Goal: Information Seeking & Learning: Learn about a topic

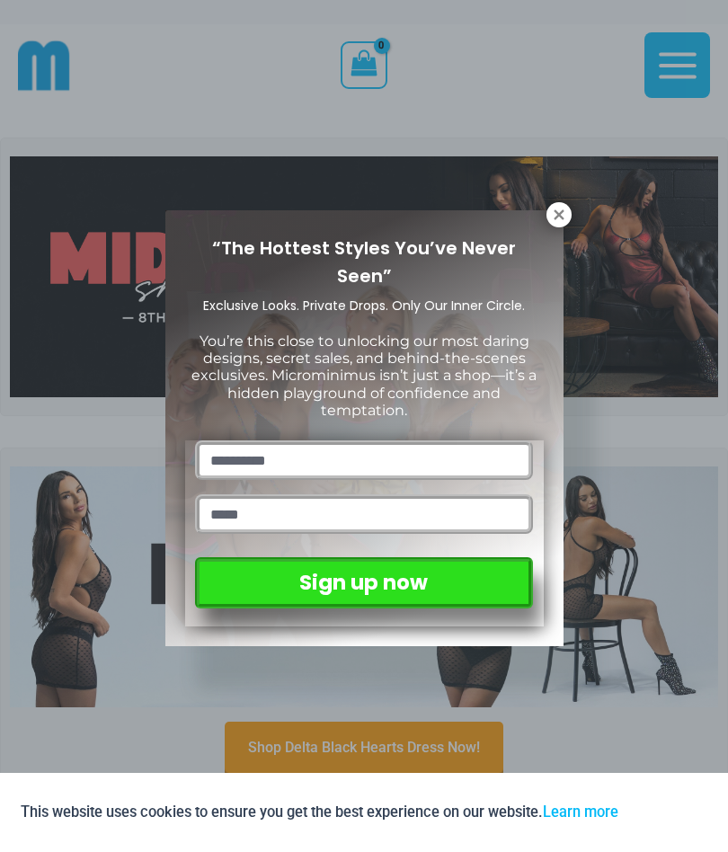
click at [565, 208] on icon at bounding box center [559, 215] width 16 height 16
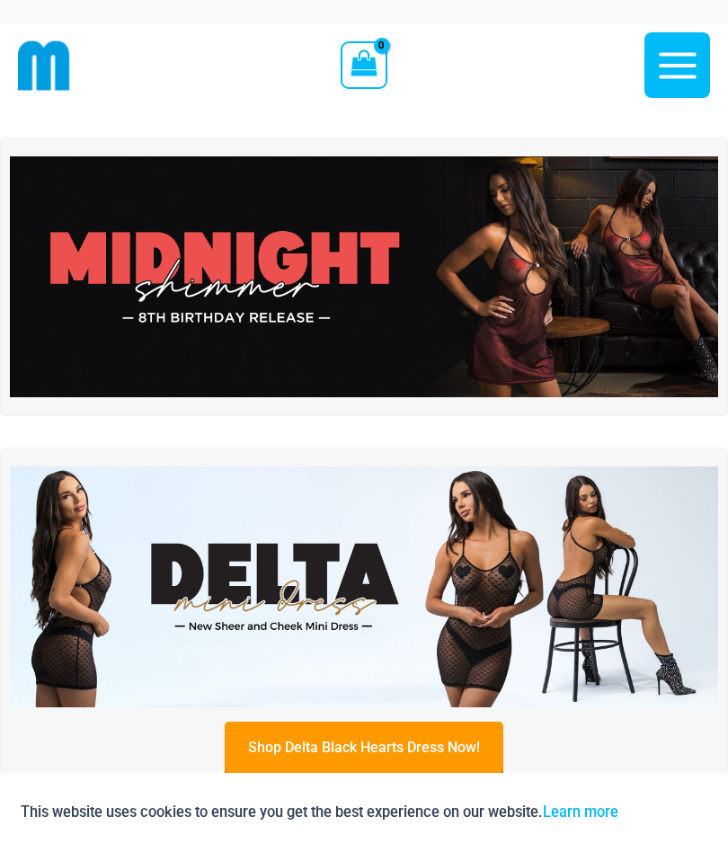
click at [533, 281] on img at bounding box center [364, 276] width 708 height 241
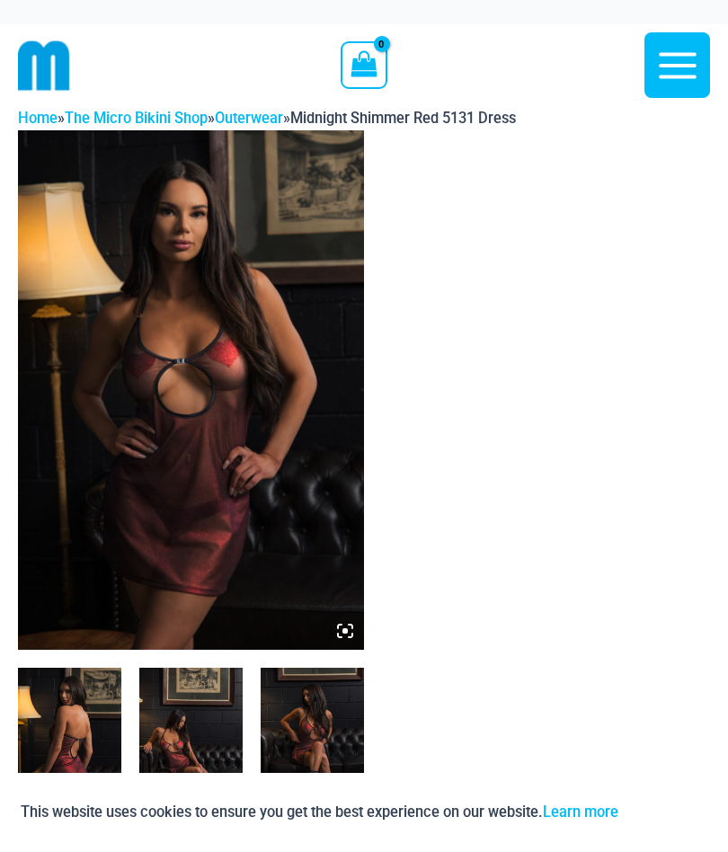
click at [73, 712] on img at bounding box center [69, 745] width 103 height 155
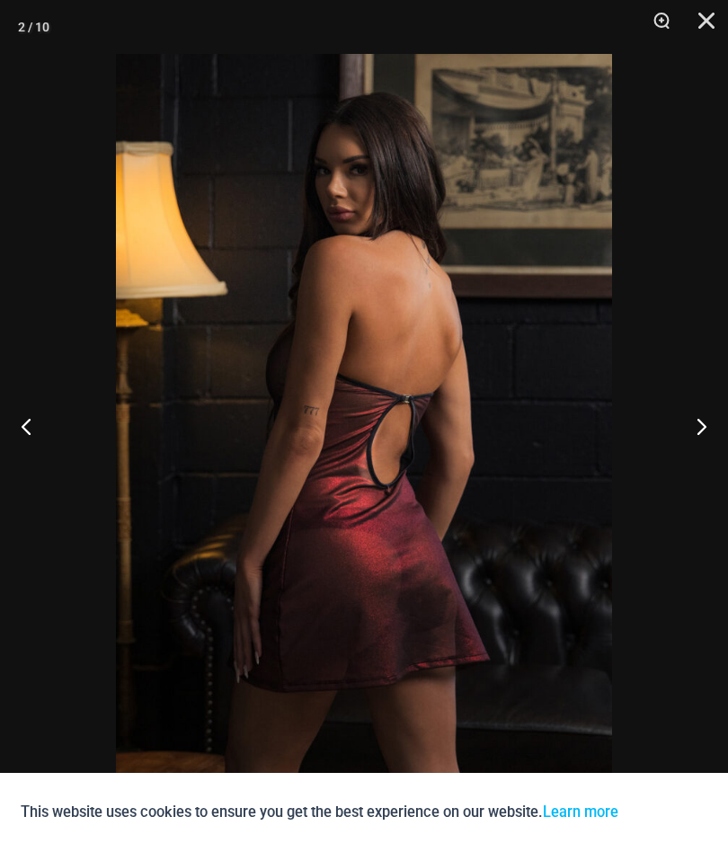
click at [686, 451] on button "Next" at bounding box center [693, 426] width 67 height 90
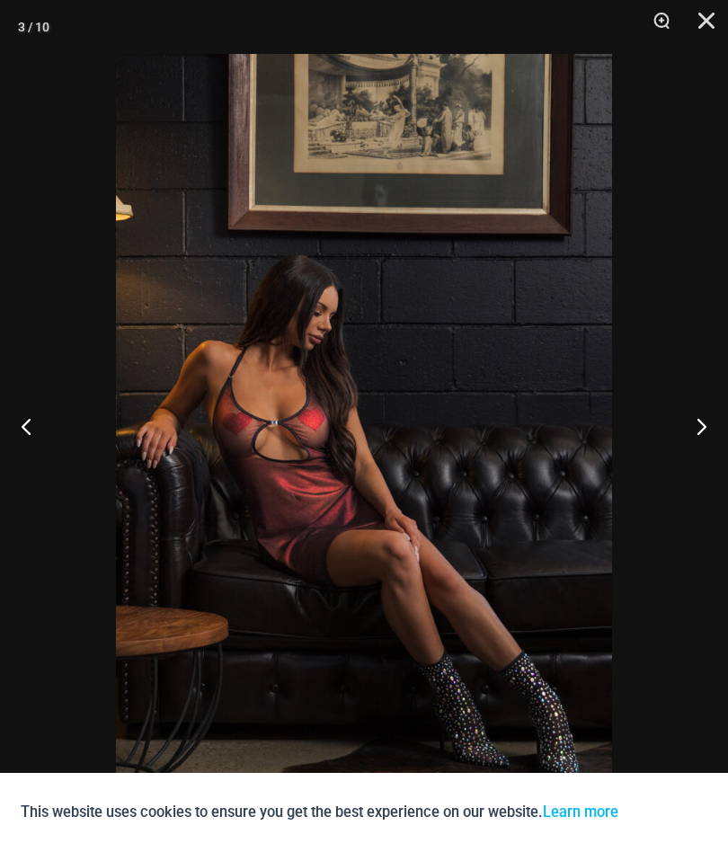
click at [682, 433] on button "Next" at bounding box center [693, 426] width 67 height 90
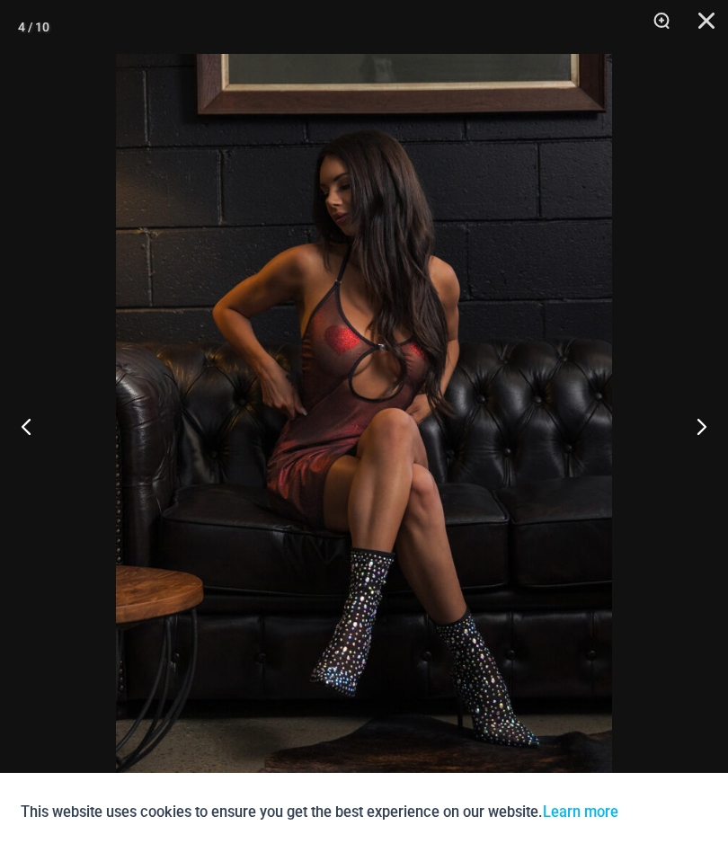
click at [692, 430] on button "Next" at bounding box center [693, 426] width 67 height 90
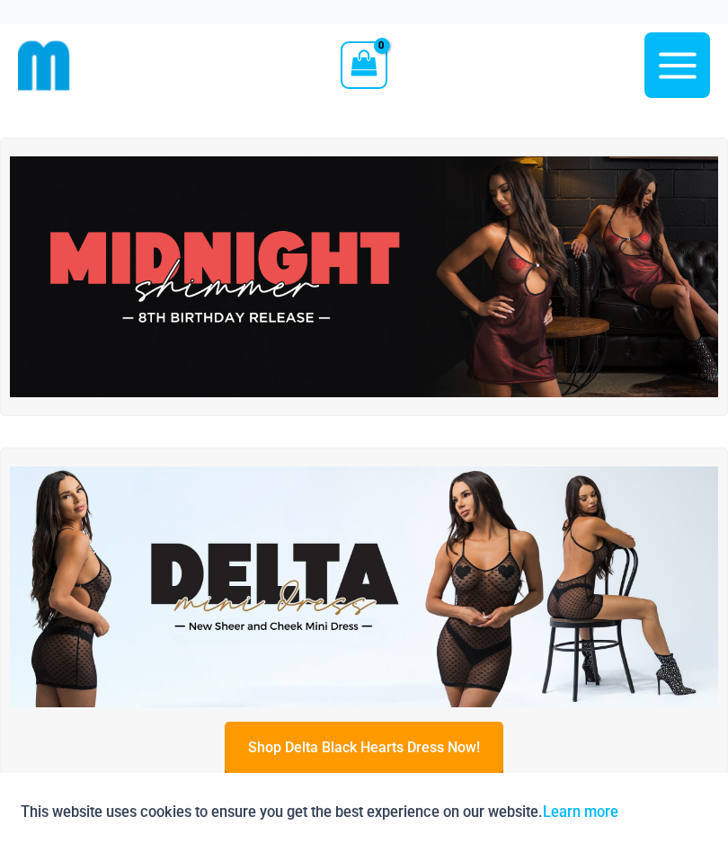
click at [490, 571] on img at bounding box center [364, 586] width 708 height 241
click at [471, 555] on img at bounding box center [364, 586] width 708 height 241
click at [600, 589] on img at bounding box center [364, 586] width 708 height 241
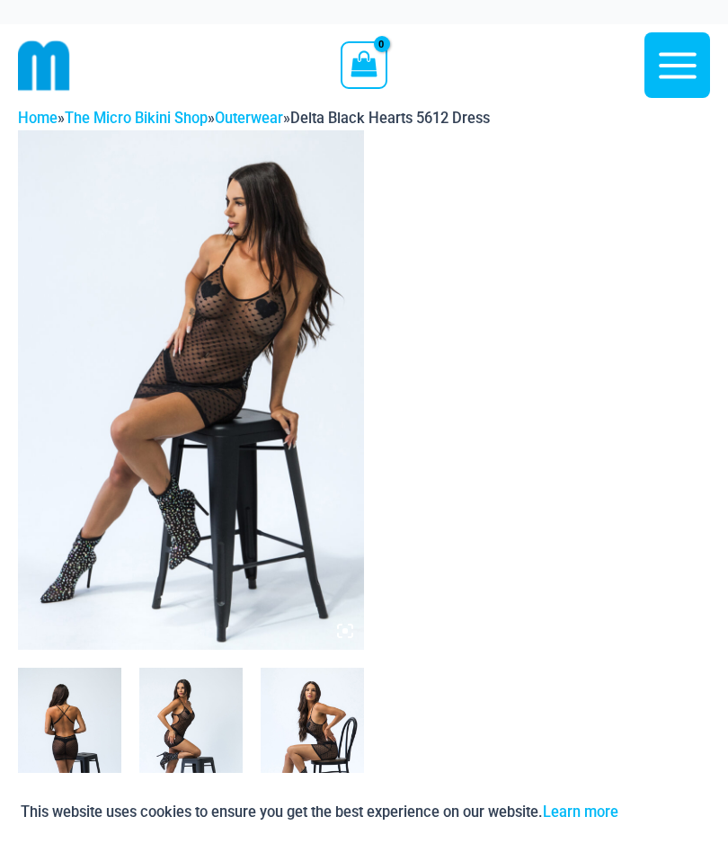
click at [63, 719] on img at bounding box center [69, 745] width 103 height 155
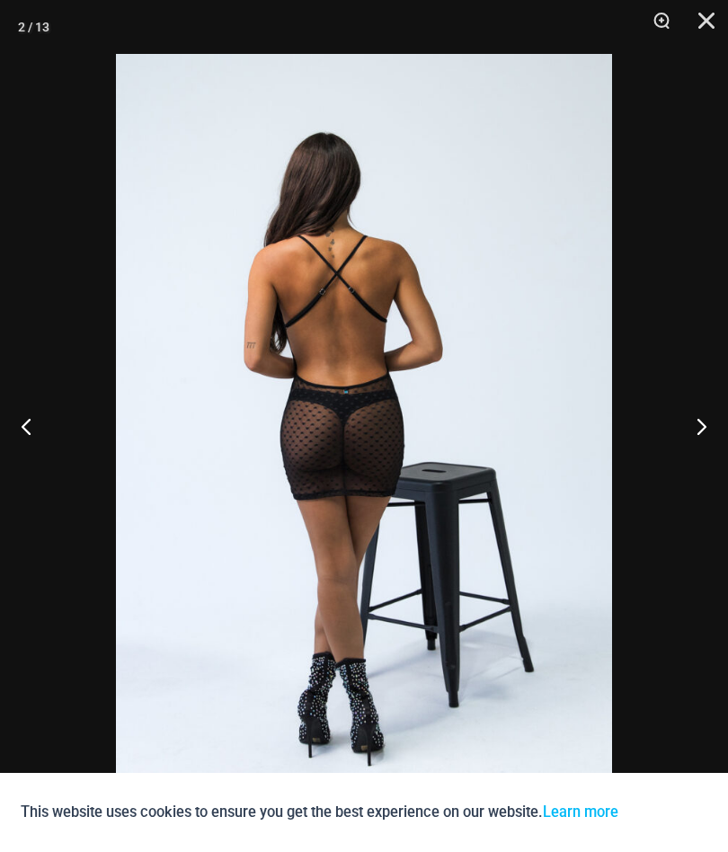
click at [699, 417] on button "Next" at bounding box center [693, 426] width 67 height 90
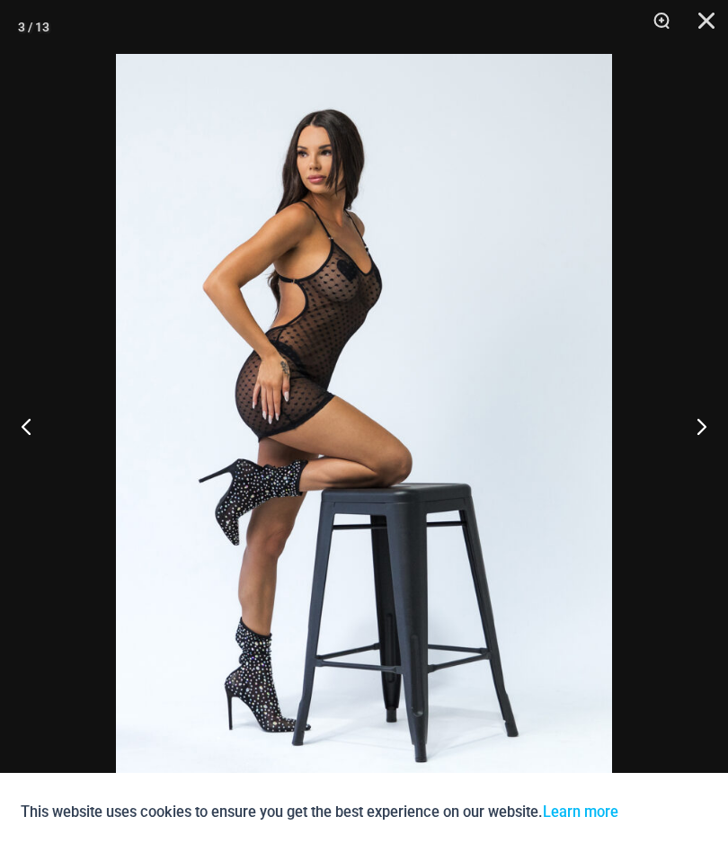
click at [686, 436] on button "Next" at bounding box center [693, 426] width 67 height 90
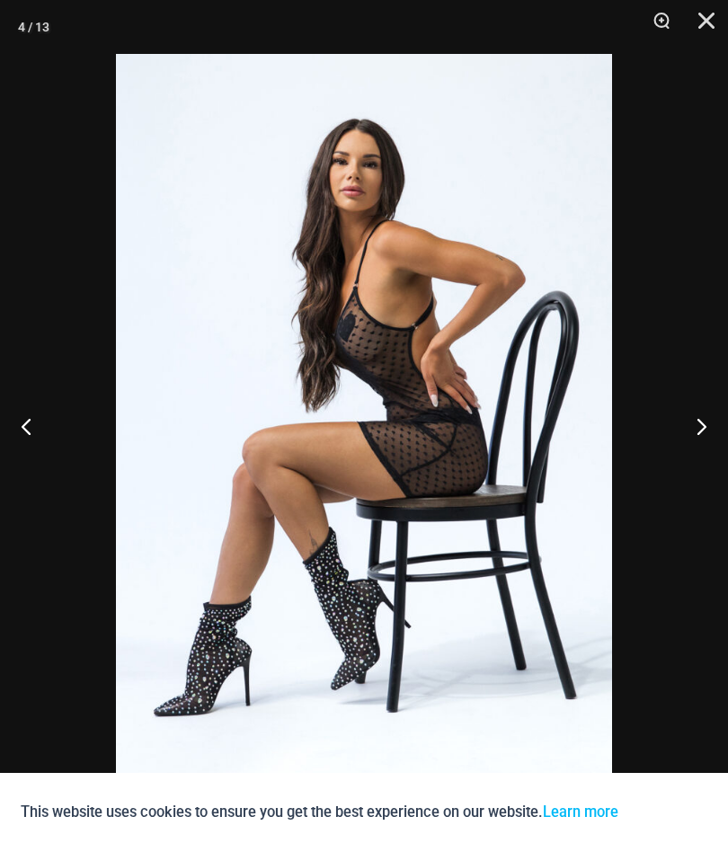
click at [688, 410] on button "Next" at bounding box center [693, 426] width 67 height 90
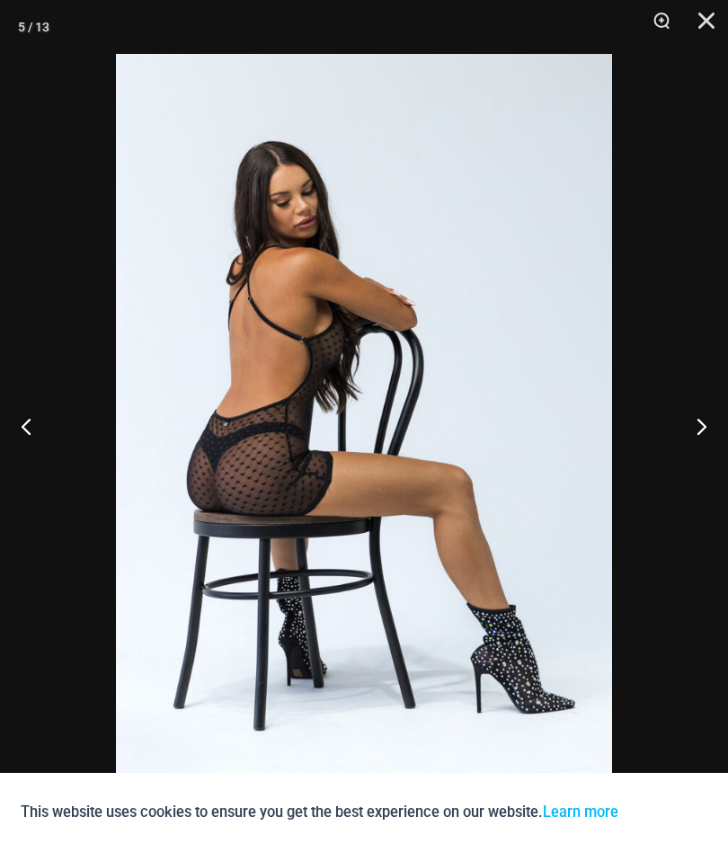
click at [684, 431] on button "Next" at bounding box center [693, 426] width 67 height 90
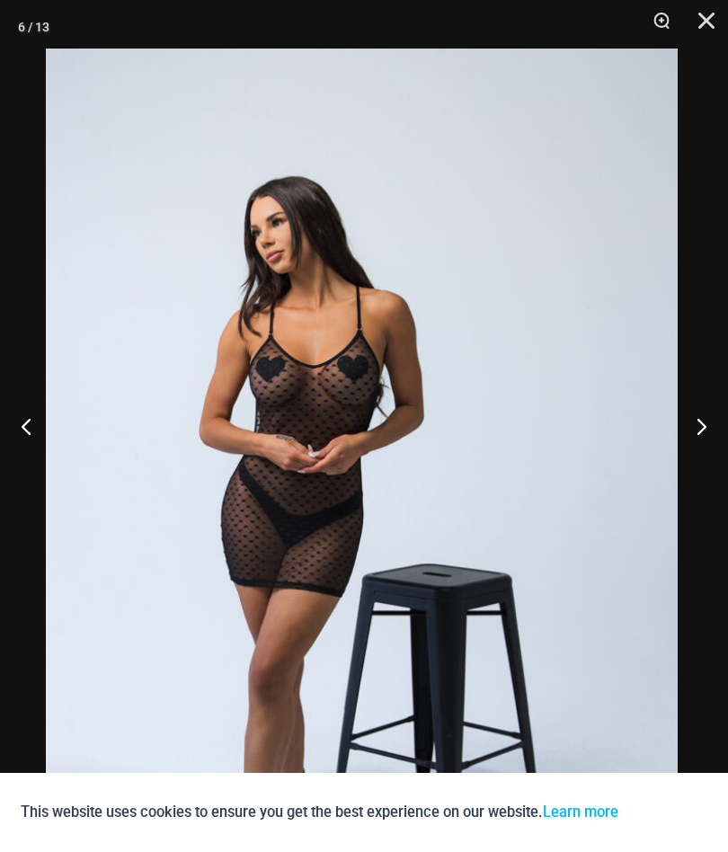
click at [701, 429] on button "Next" at bounding box center [693, 426] width 67 height 90
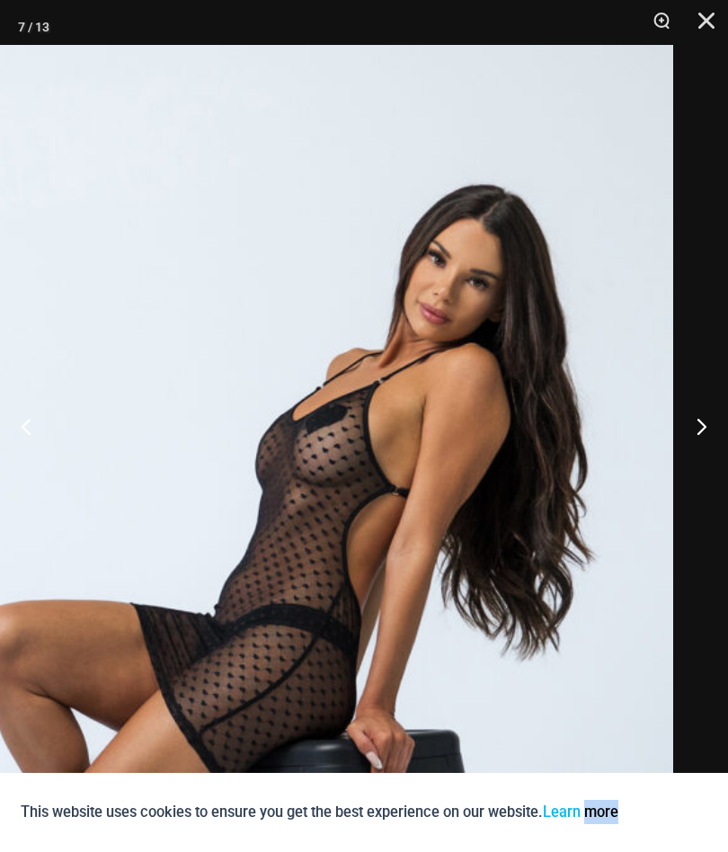
click at [701, 419] on button "Next" at bounding box center [693, 426] width 67 height 90
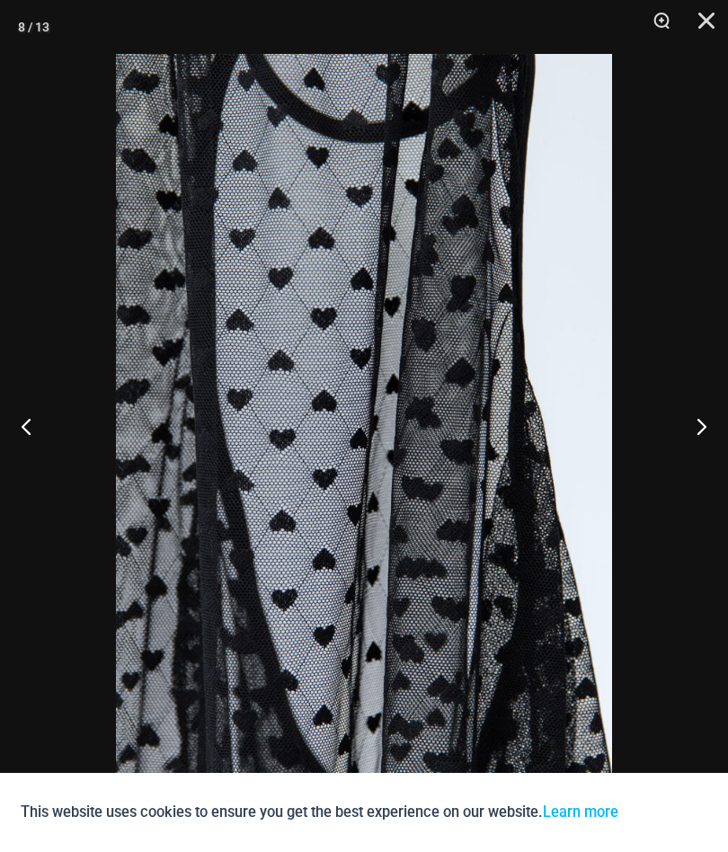
click at [693, 425] on button "Next" at bounding box center [693, 426] width 67 height 90
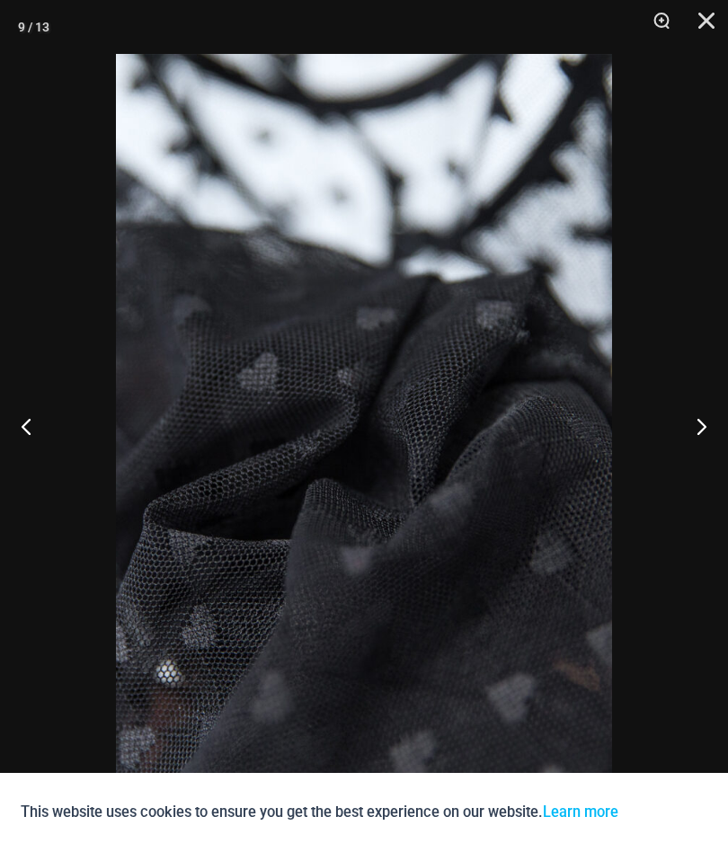
click at [32, 434] on button "Previous" at bounding box center [33, 426] width 67 height 90
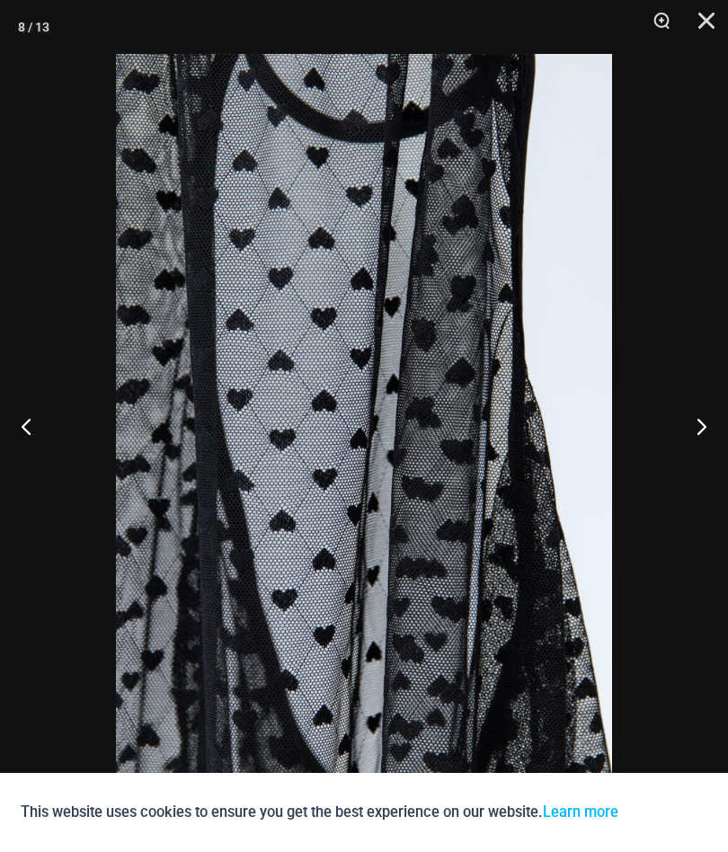
click at [25, 422] on button "Previous" at bounding box center [33, 426] width 67 height 90
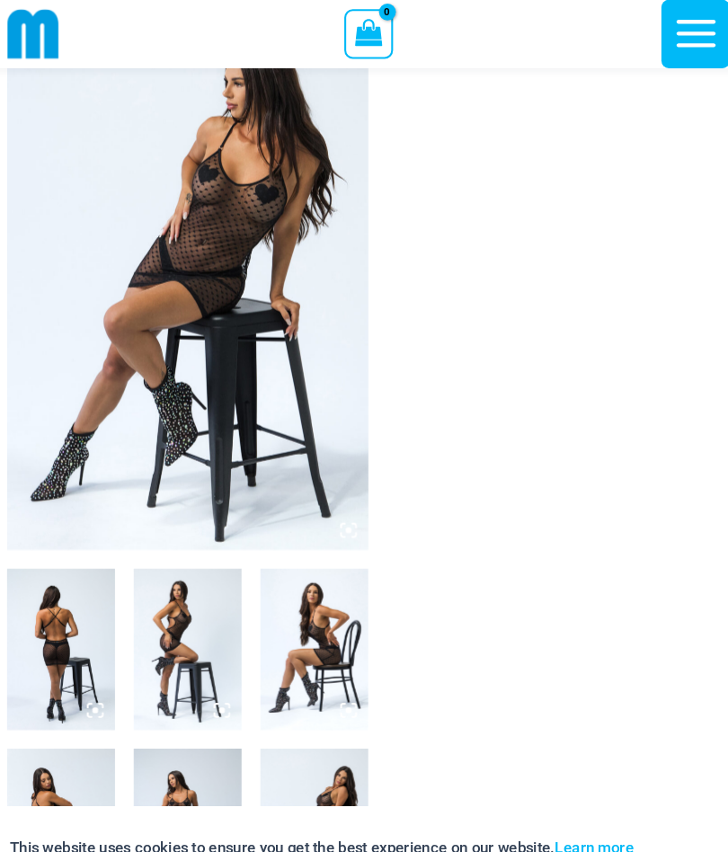
scroll to position [103, 0]
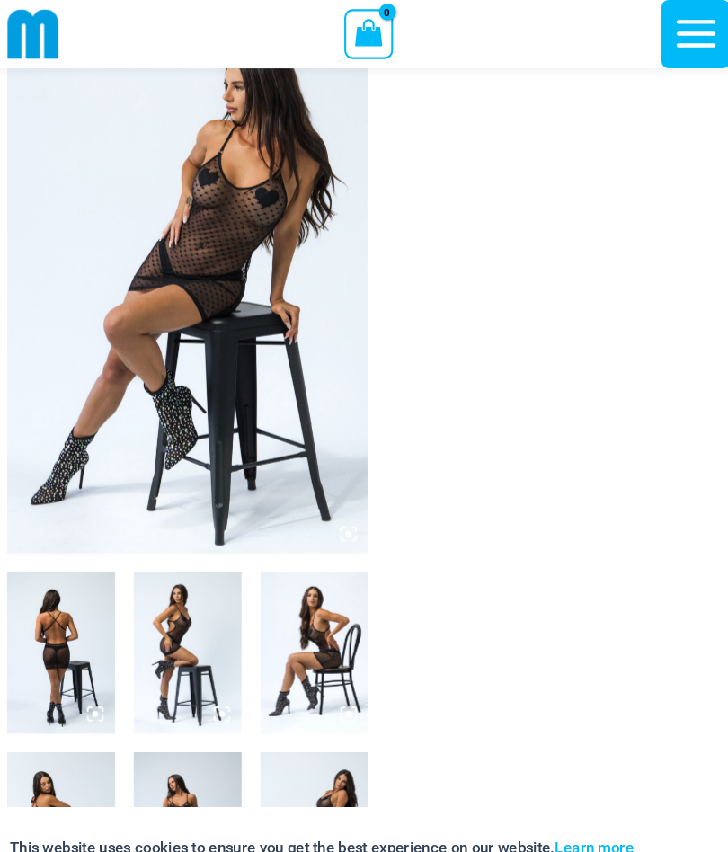
click at [164, 598] on img at bounding box center [190, 625] width 103 height 155
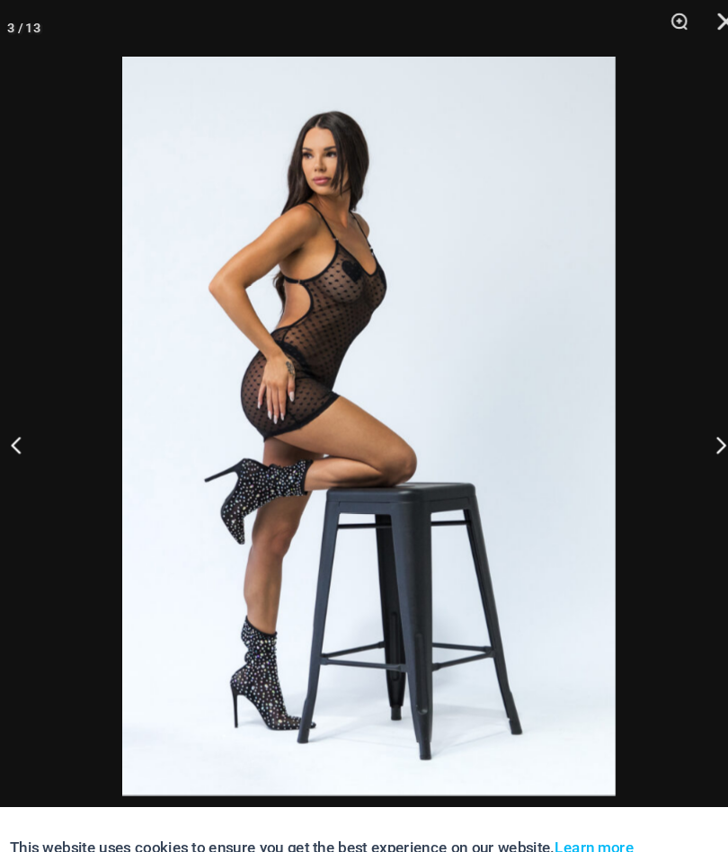
click at [12, 429] on button "Previous" at bounding box center [33, 426] width 67 height 90
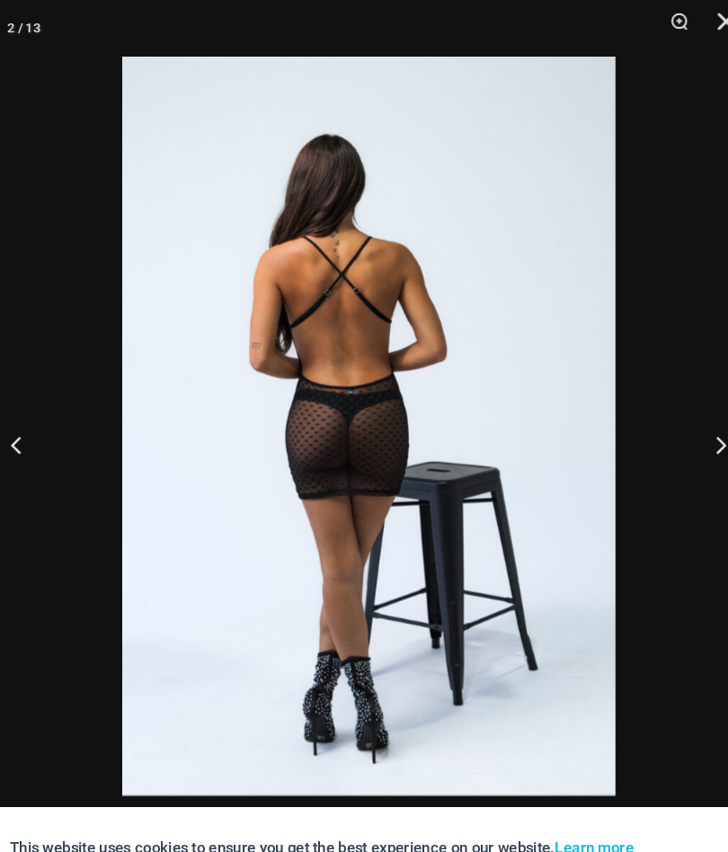
click at [25, 418] on button "Previous" at bounding box center [33, 426] width 67 height 90
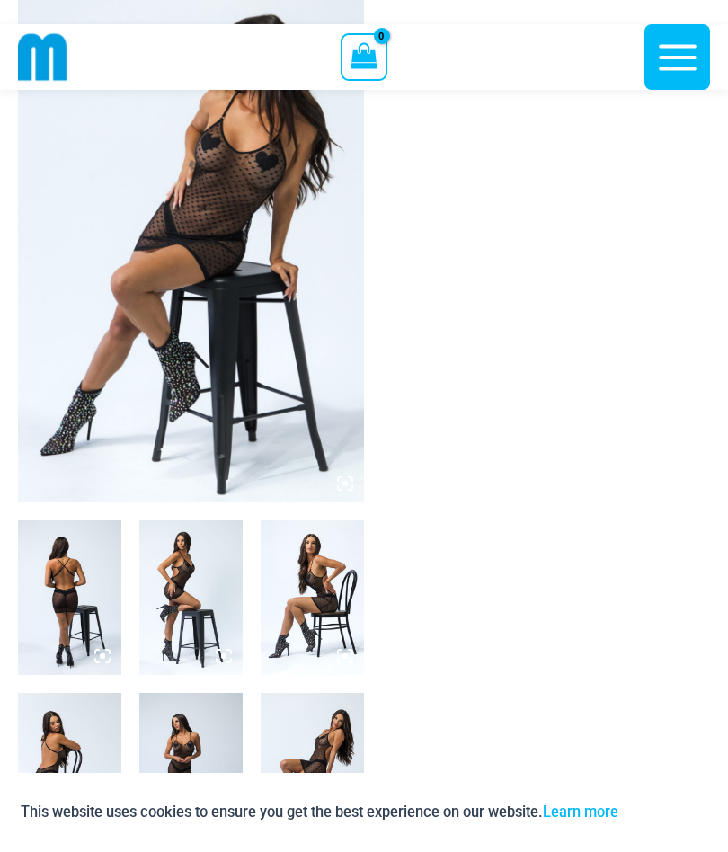
scroll to position [152, 0]
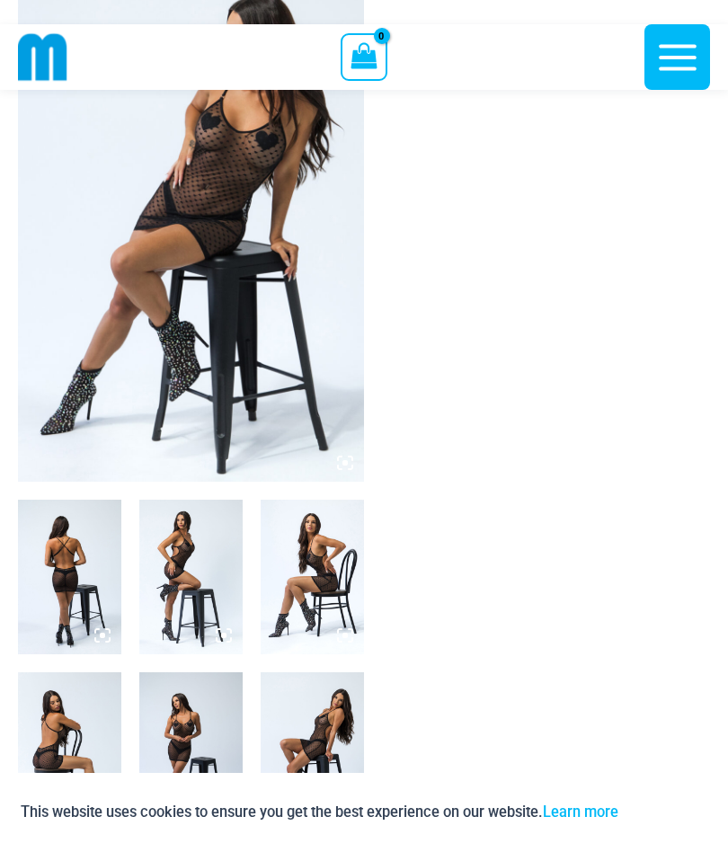
click at [55, 730] on img at bounding box center [69, 749] width 103 height 155
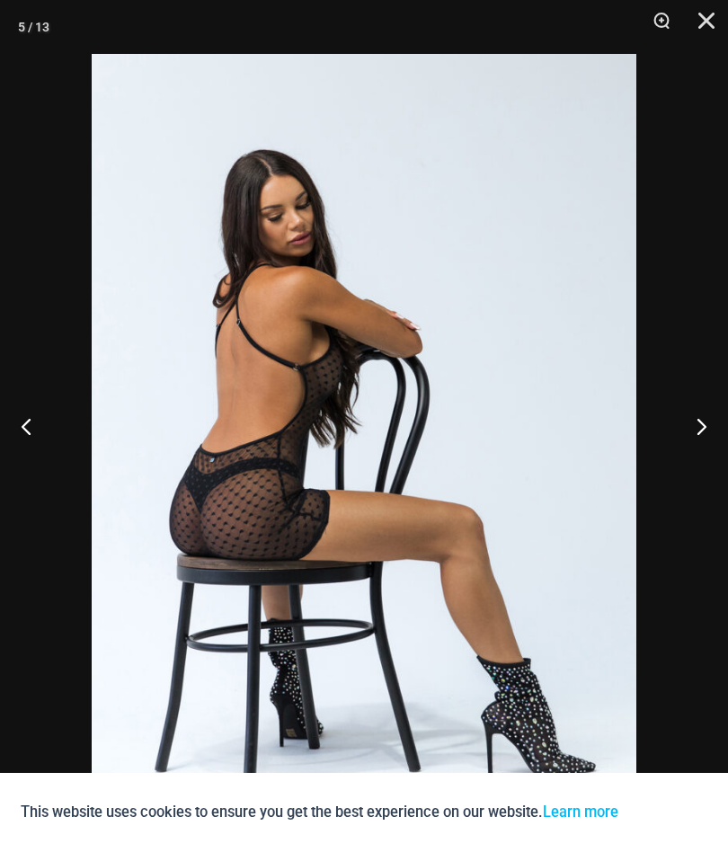
click at [25, 471] on button "Previous" at bounding box center [33, 426] width 67 height 90
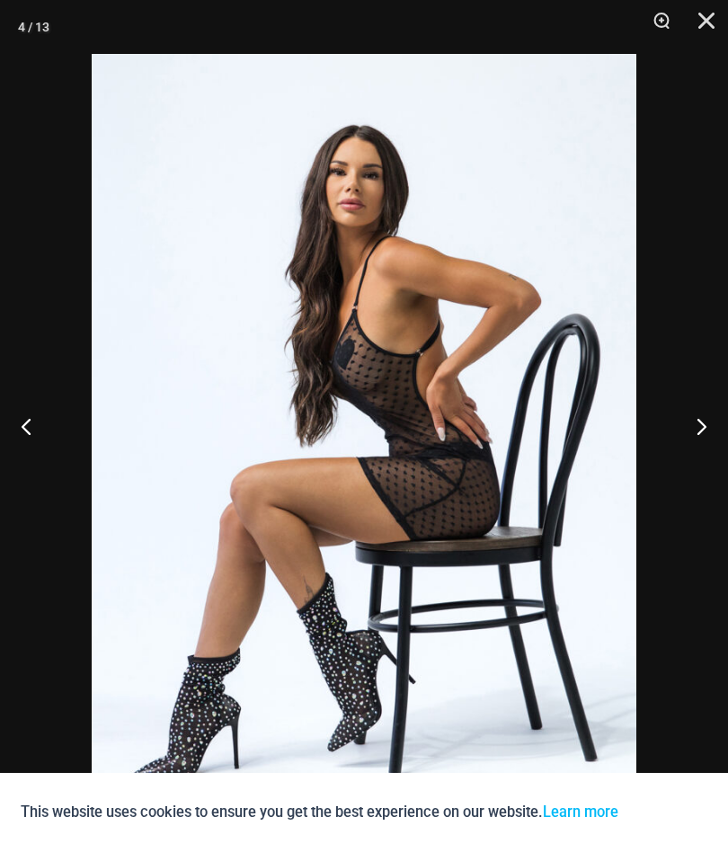
click at [13, 463] on button "Previous" at bounding box center [33, 426] width 67 height 90
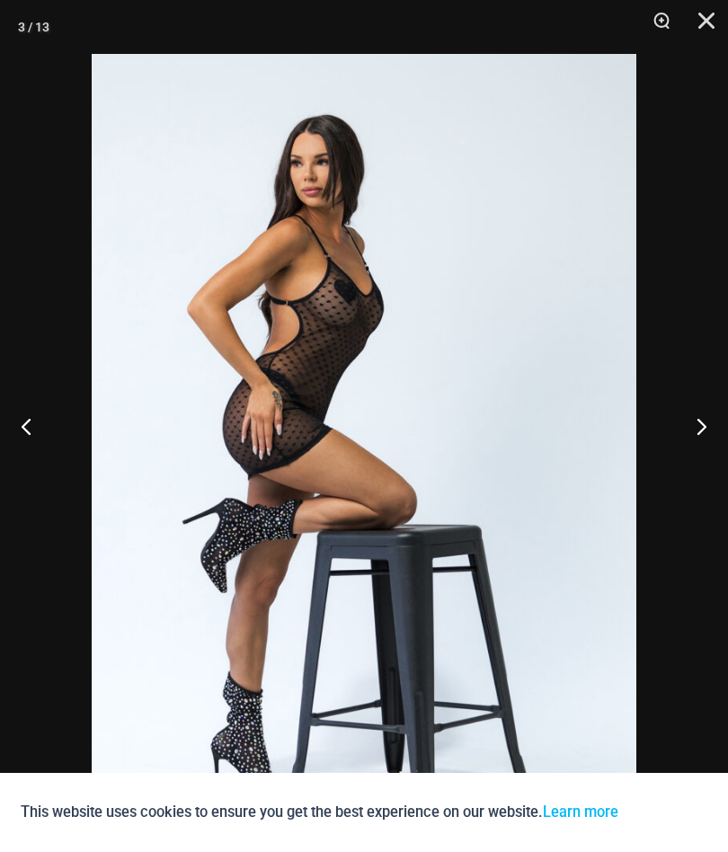
click at [12, 454] on button "Previous" at bounding box center [33, 426] width 67 height 90
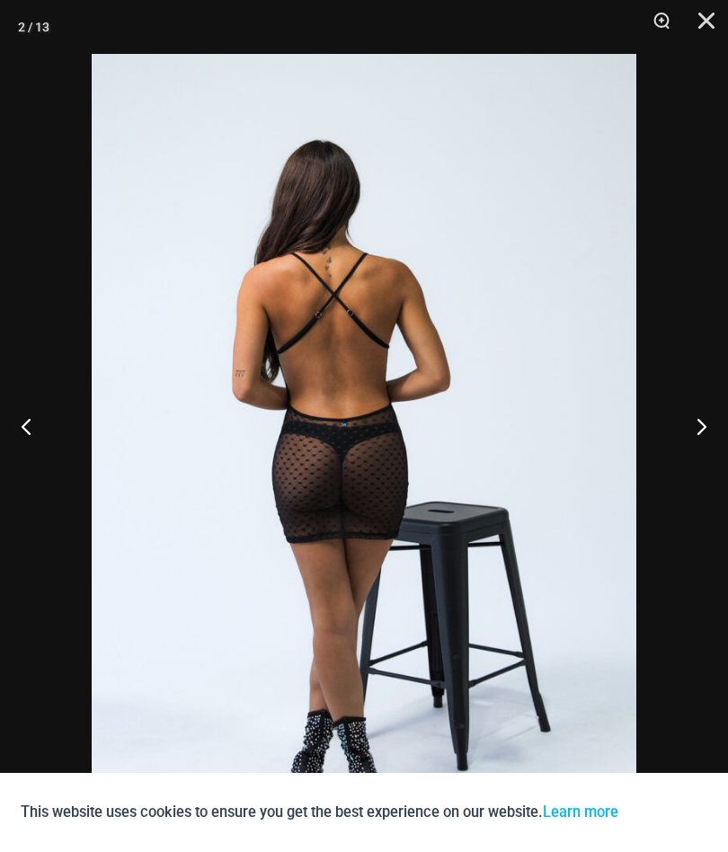
click at [35, 454] on button "Previous" at bounding box center [33, 426] width 67 height 90
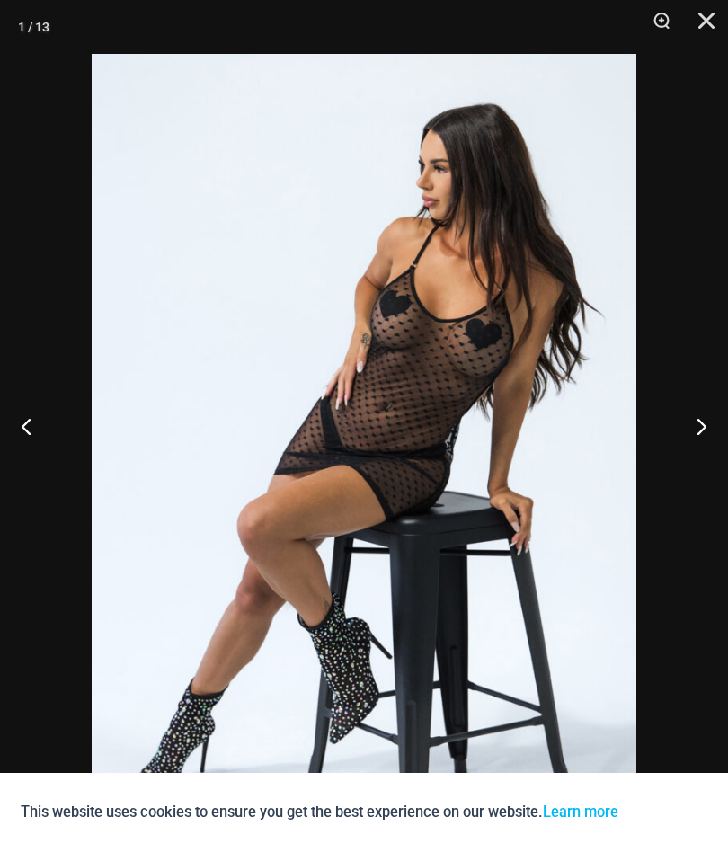
click at [16, 449] on button "Previous" at bounding box center [33, 426] width 67 height 90
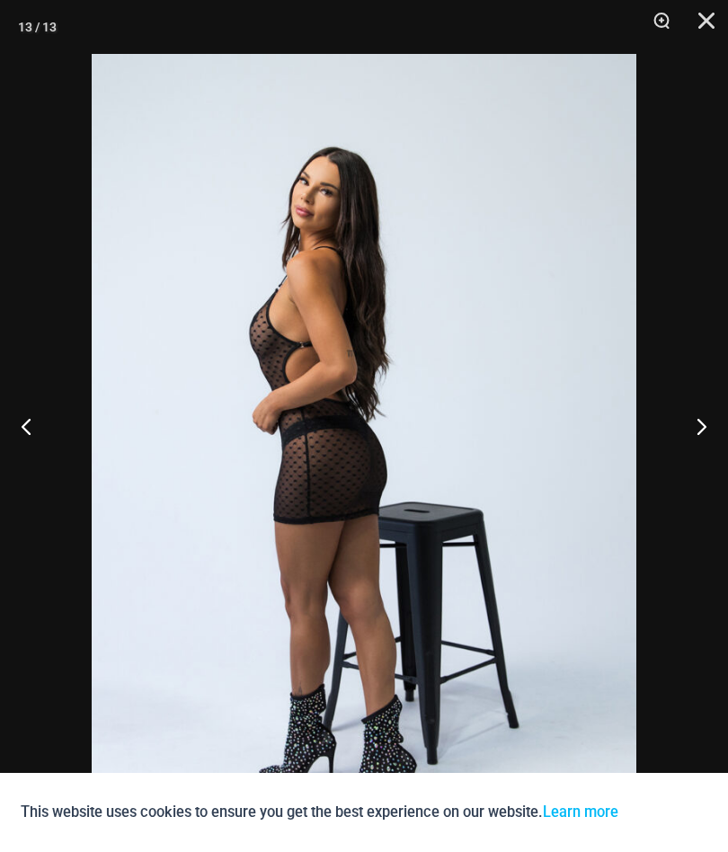
click at [11, 451] on button "Previous" at bounding box center [33, 426] width 67 height 90
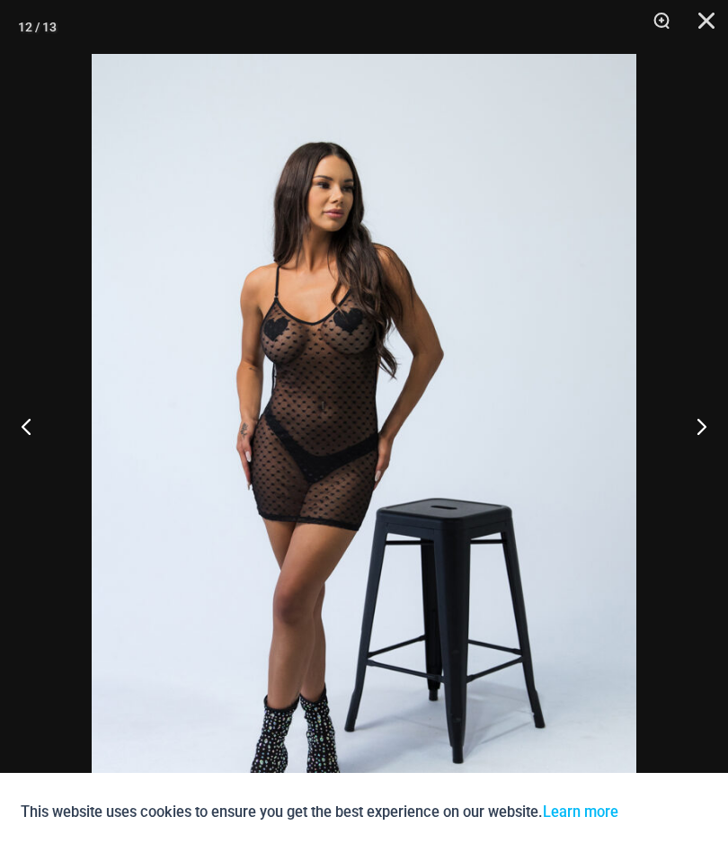
click at [30, 458] on button "Previous" at bounding box center [33, 426] width 67 height 90
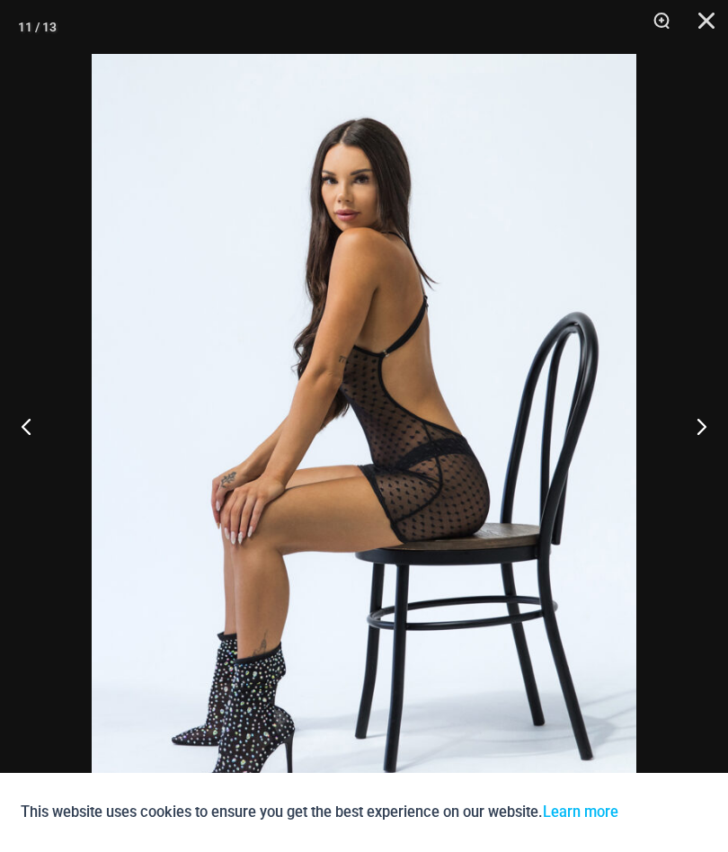
click at [0, 440] on button "Previous" at bounding box center [33, 426] width 67 height 90
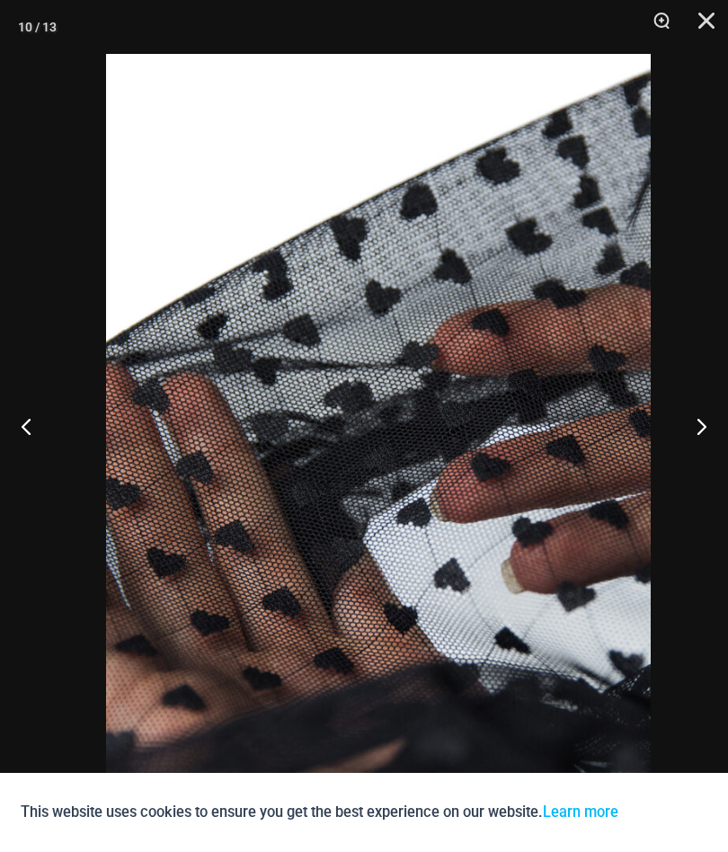
click at [6, 456] on button "Previous" at bounding box center [33, 426] width 67 height 90
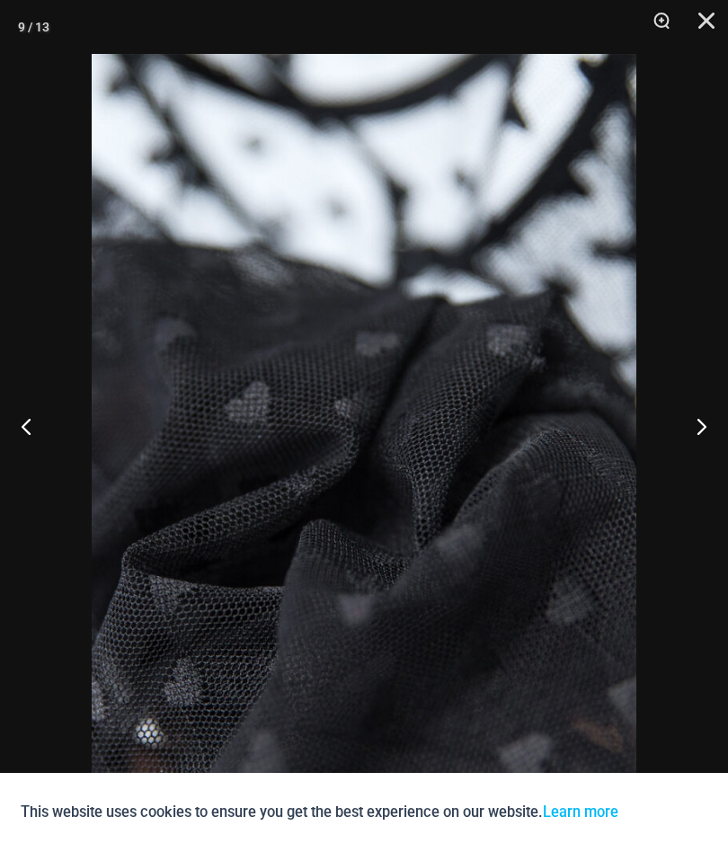
click at [543, 820] on link "Learn more" at bounding box center [580, 811] width 75 height 17
